Goal: Download file/media

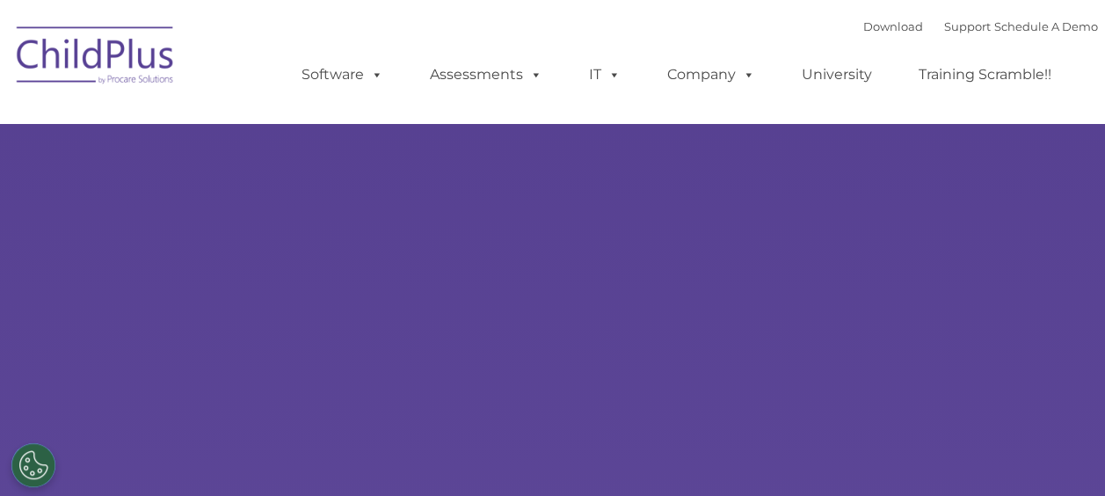
select select "MEDIUM"
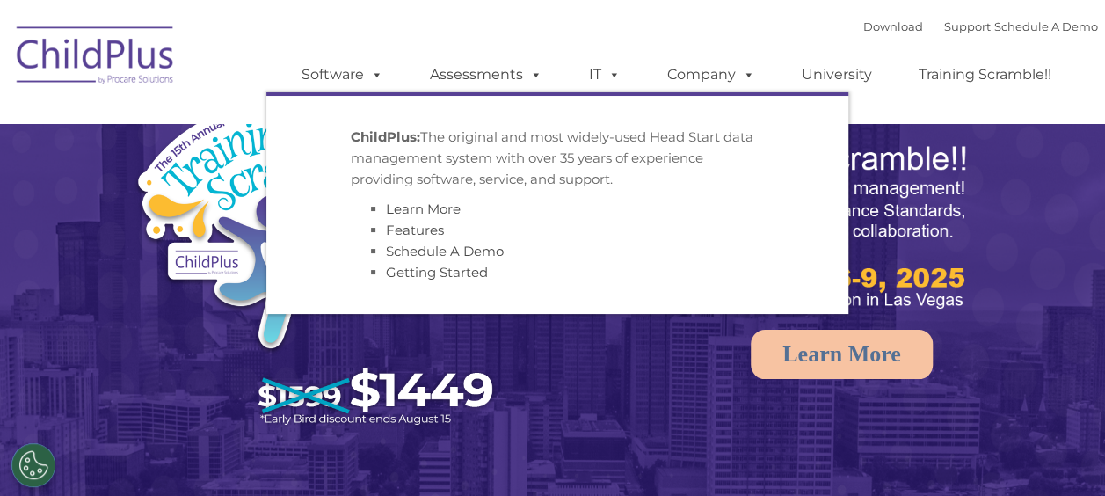
select select "MEDIUM"
click at [358, 74] on link "Software" at bounding box center [342, 74] width 117 height 35
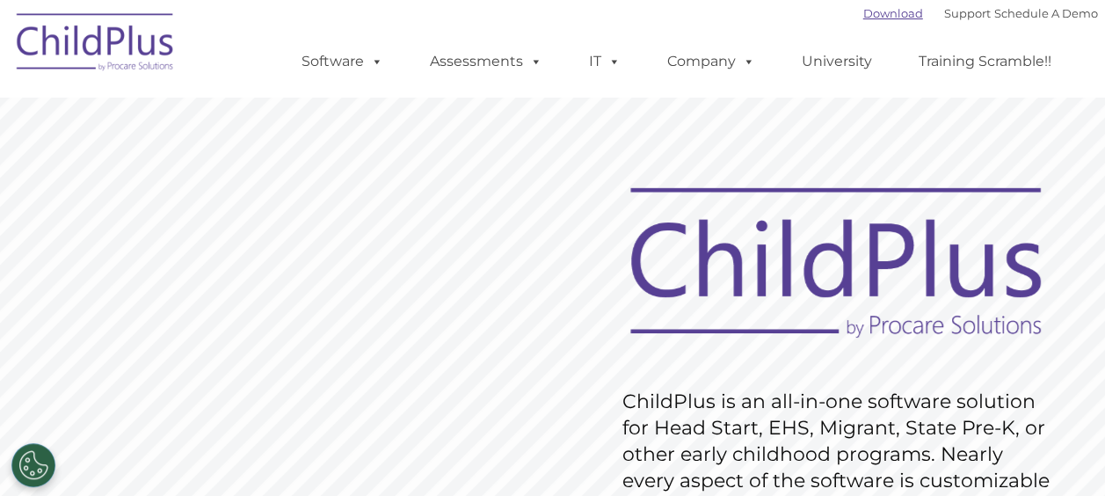
click at [885, 19] on link "Download" at bounding box center [893, 13] width 60 height 14
